Goal: Information Seeking & Learning: Find contact information

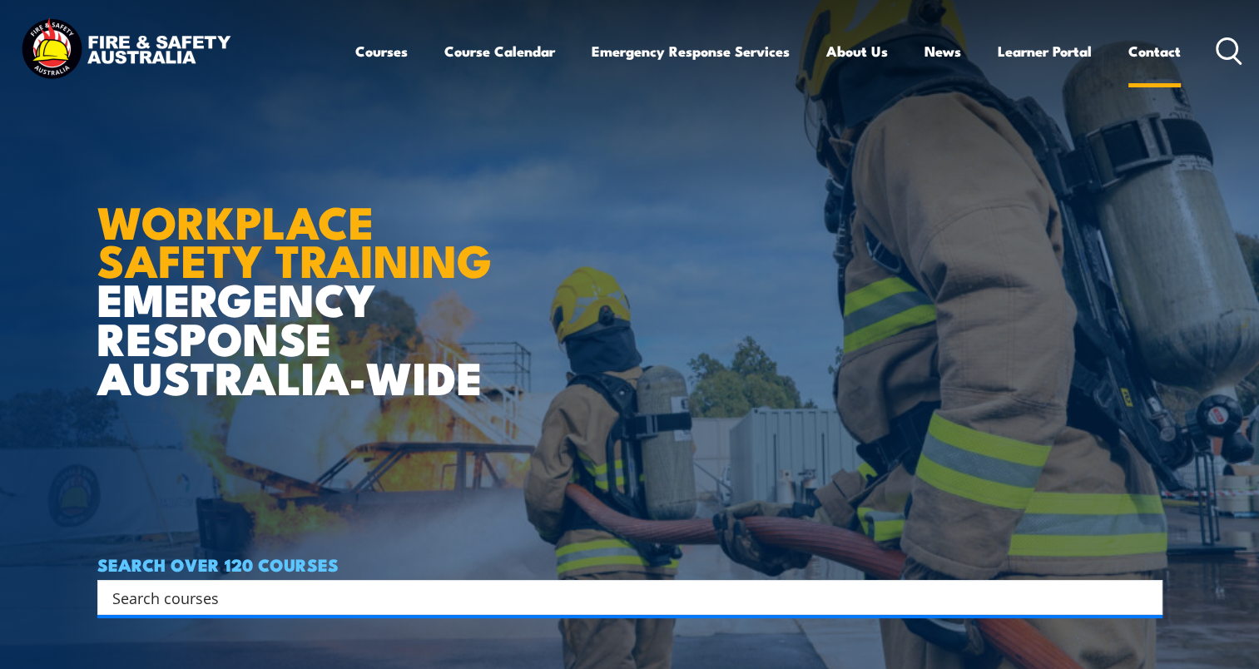
click at [1133, 62] on link "Contact" at bounding box center [1154, 51] width 52 height 44
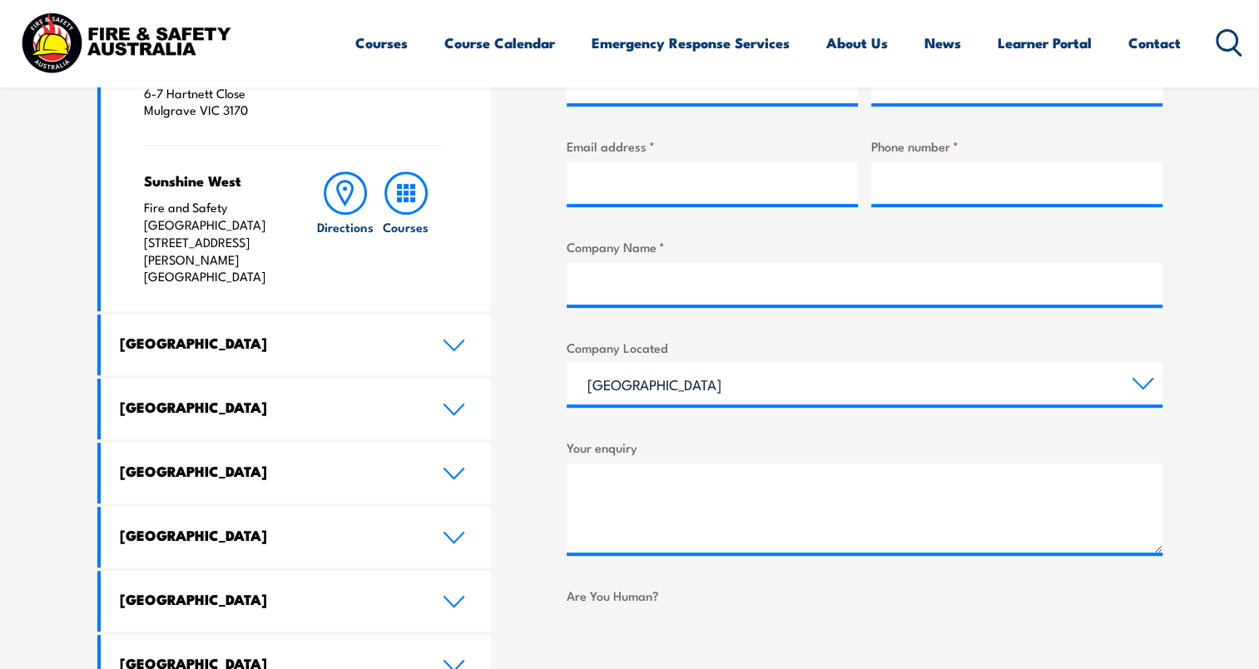
scroll to position [832, 0]
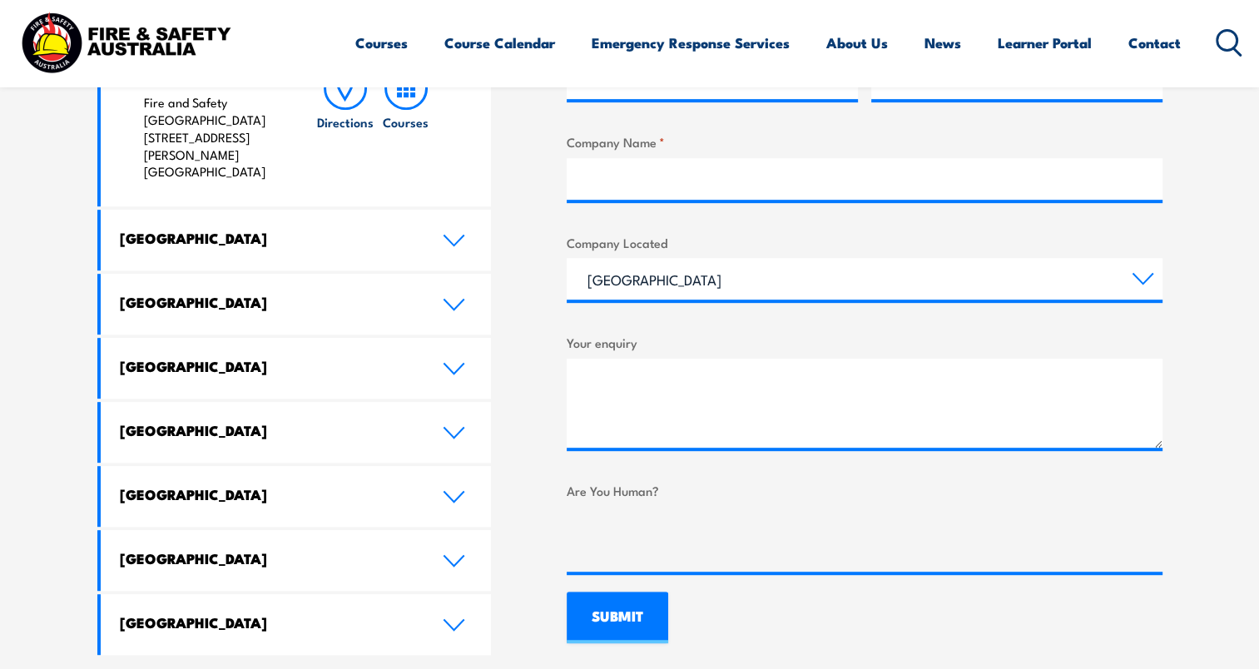
click at [263, 549] on h4 "[GEOGRAPHIC_DATA]" at bounding box center [269, 558] width 298 height 18
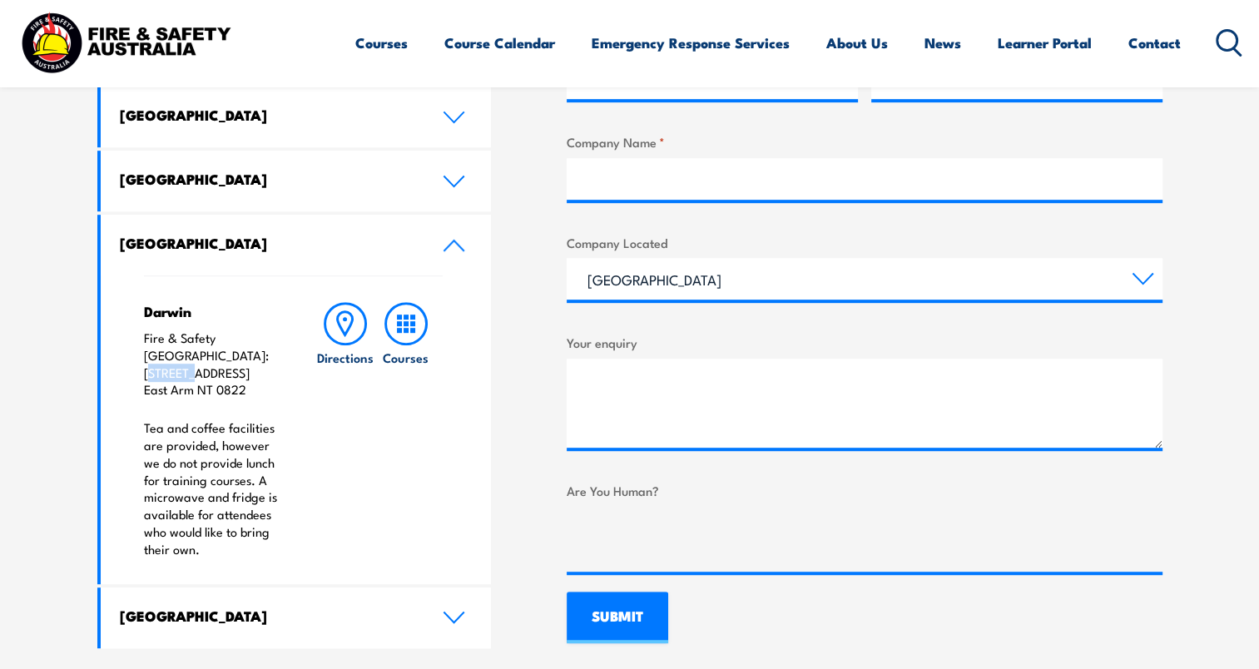
drag, startPoint x: 141, startPoint y: 354, endPoint x: 184, endPoint y: 359, distance: 43.5
click at [184, 359] on div "Darwin Fire & Safety [GEOGRAPHIC_DATA]: [STREET_ADDRESS] Tea and coffee facilit…" at bounding box center [296, 429] width 391 height 309
drag, startPoint x: 184, startPoint y: 359, endPoint x: 150, endPoint y: 352, distance: 34.8
click at [150, 352] on p "Fire & Safety [GEOGRAPHIC_DATA]: [STREET_ADDRESS]" at bounding box center [213, 363] width 139 height 69
click at [146, 341] on p "Fire & Safety [GEOGRAPHIC_DATA]: [STREET_ADDRESS]" at bounding box center [213, 363] width 139 height 69
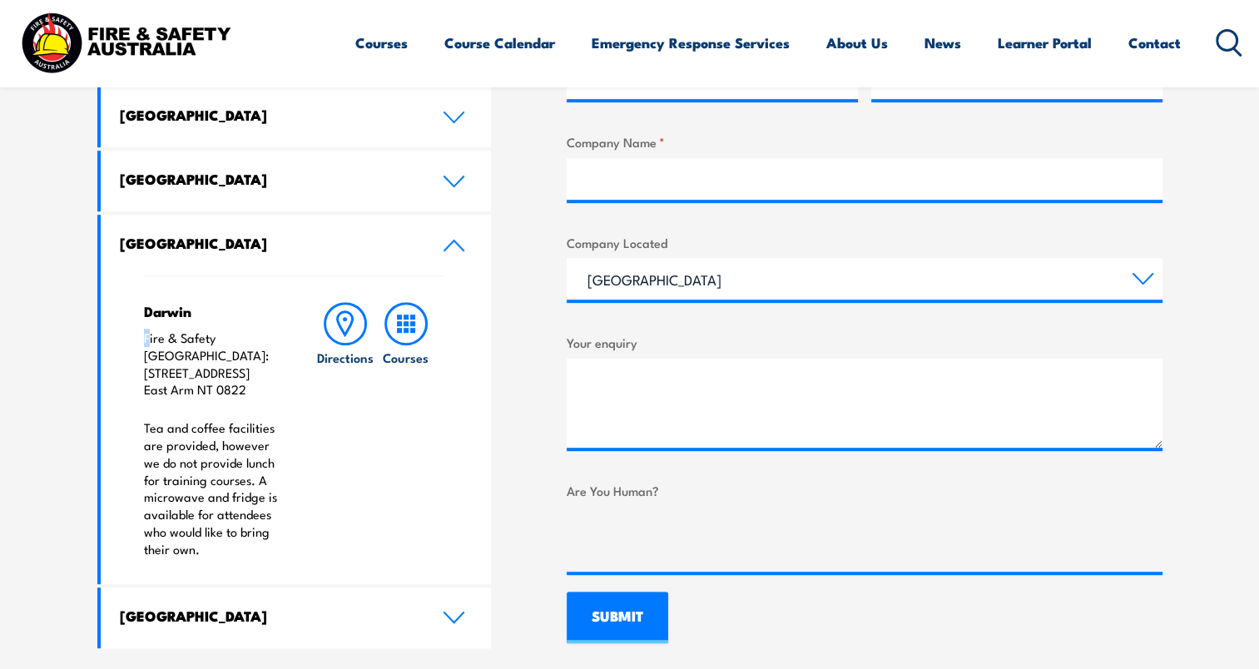
click at [141, 339] on div "Darwin Fire & Safety [GEOGRAPHIC_DATA]: [STREET_ADDRESS] Tea and coffee facilit…" at bounding box center [296, 429] width 391 height 309
drag, startPoint x: 141, startPoint y: 339, endPoint x: 230, endPoint y: 339, distance: 88.2
click at [230, 339] on div "Darwin Fire & Safety [GEOGRAPHIC_DATA]: [STREET_ADDRESS] Tea and coffee facilit…" at bounding box center [296, 429] width 391 height 309
drag, startPoint x: 230, startPoint y: 339, endPoint x: 261, endPoint y: 339, distance: 31.6
click at [261, 339] on p "Fire & Safety [GEOGRAPHIC_DATA]: [STREET_ADDRESS]" at bounding box center [213, 363] width 139 height 69
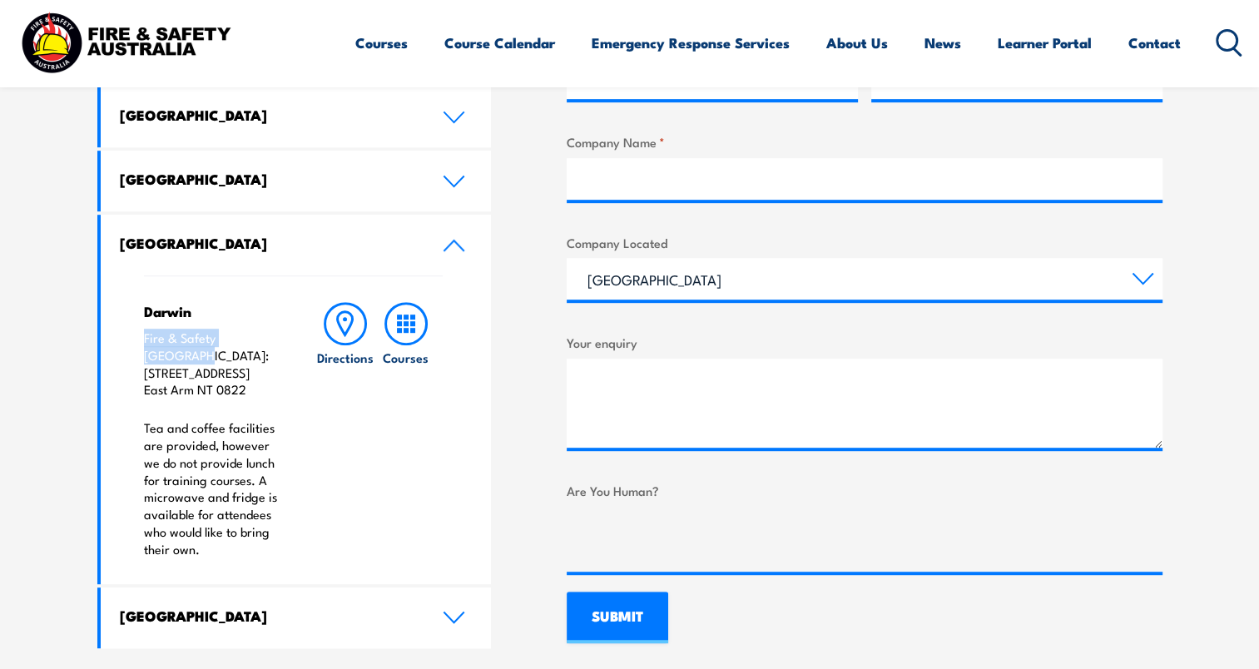
drag, startPoint x: 266, startPoint y: 339, endPoint x: 145, endPoint y: 343, distance: 121.5
click at [145, 343] on p "Fire & Safety [GEOGRAPHIC_DATA]: [STREET_ADDRESS]" at bounding box center [213, 363] width 139 height 69
drag, startPoint x: 145, startPoint y: 343, endPoint x: 166, endPoint y: 340, distance: 21.8
copy p "Fire & Safety [GEOGRAPHIC_DATA]"
drag, startPoint x: 213, startPoint y: 358, endPoint x: 130, endPoint y: 358, distance: 83.2
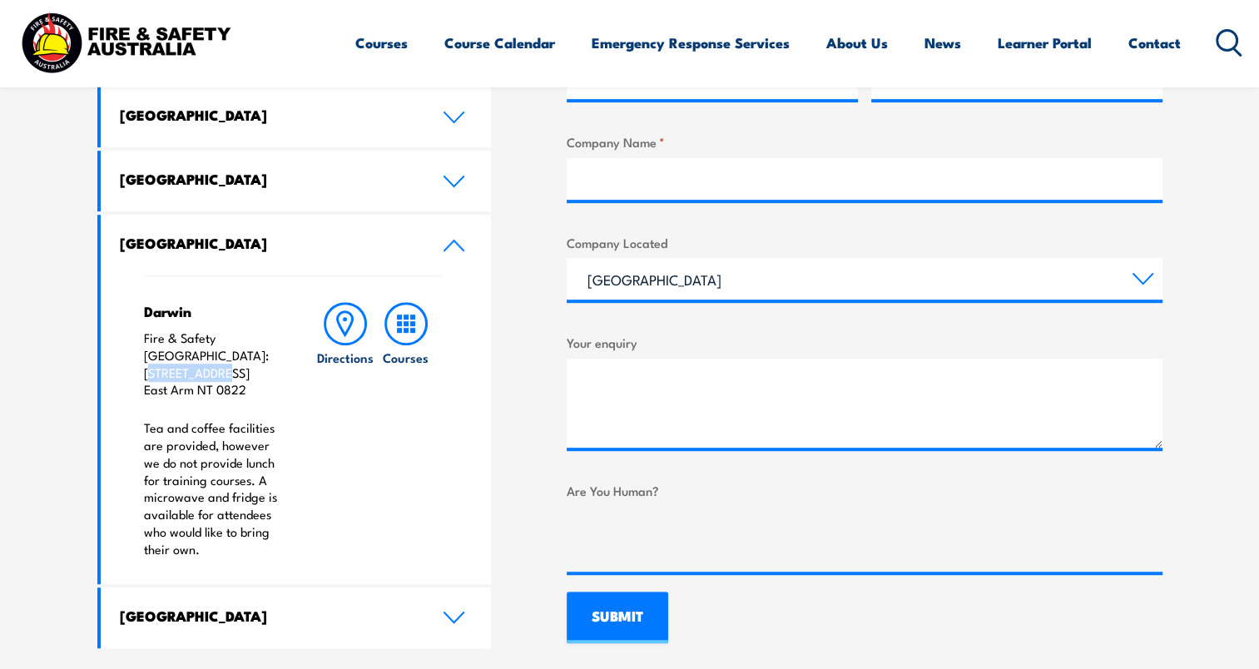
click at [130, 358] on div "Darwin Fire & Safety [GEOGRAPHIC_DATA]: [STREET_ADDRESS] Tea and coffee facilit…" at bounding box center [296, 429] width 391 height 309
drag, startPoint x: 130, startPoint y: 358, endPoint x: 151, endPoint y: 359, distance: 20.9
copy p "[STREET_ADDRESS]"
